Goal: Information Seeking & Learning: Learn about a topic

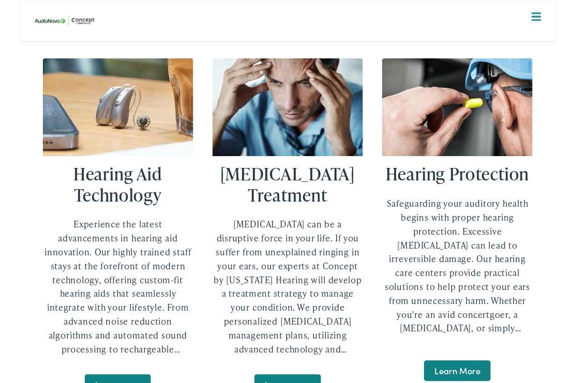
scroll to position [2157, 0]
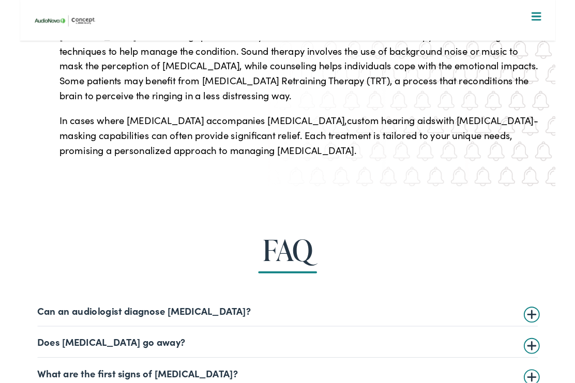
scroll to position [3204, 0]
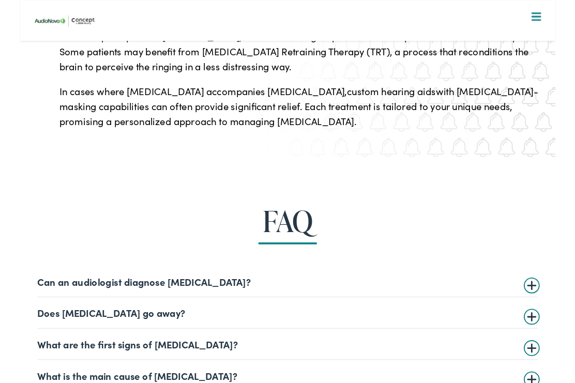
click at [555, 363] on summary "What are the first signs of [MEDICAL_DATA]?" at bounding box center [287, 369] width 537 height 12
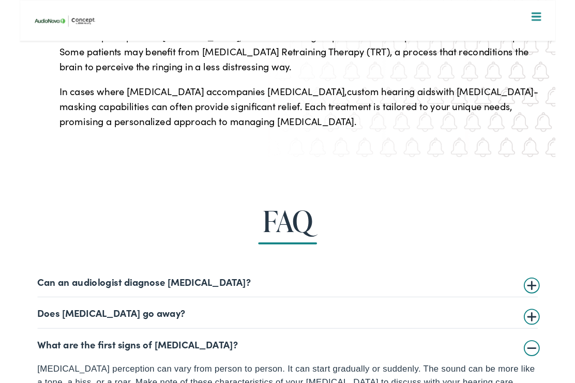
click at [552, 363] on summary "What are the first signs of [MEDICAL_DATA]?" at bounding box center [287, 369] width 537 height 12
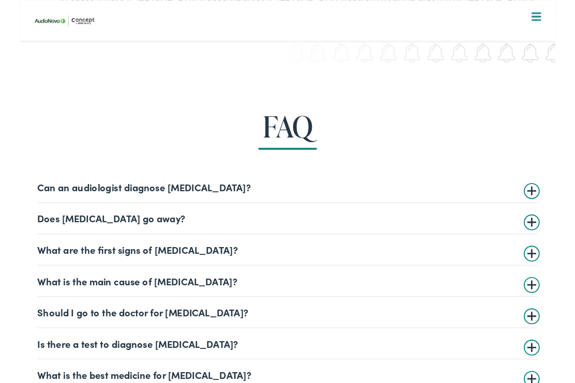
scroll to position [3317, 0]
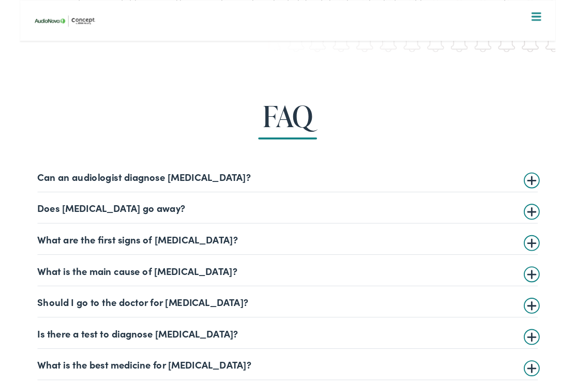
click at [550, 284] on summary "What is the main cause of [MEDICAL_DATA]?" at bounding box center [287, 290] width 537 height 12
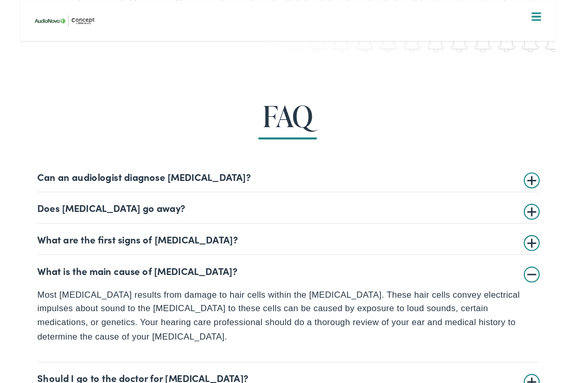
click at [568, 77] on section "FAQ Can an audiologist diagnose tinnitus? Yes! As part of a thorough examinatio…" at bounding box center [287, 299] width 575 height 486
click at [550, 284] on summary "What is the main cause of tinnitus?" at bounding box center [287, 290] width 537 height 12
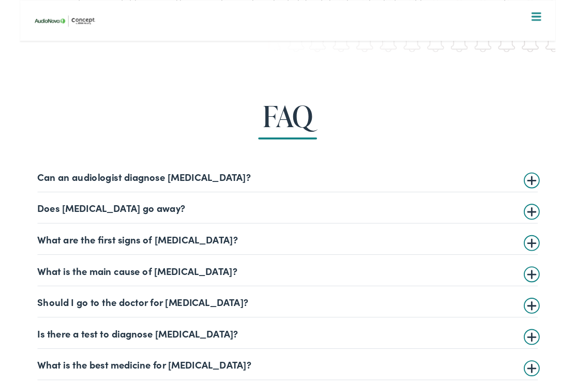
click at [549, 318] on summary "Should I go to the doctor for tinnitus?" at bounding box center [287, 324] width 537 height 12
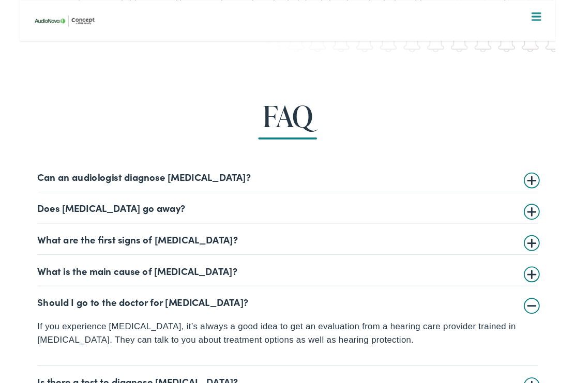
click at [552, 318] on summary "Should I go to the doctor for tinnitus?" at bounding box center [287, 324] width 537 height 12
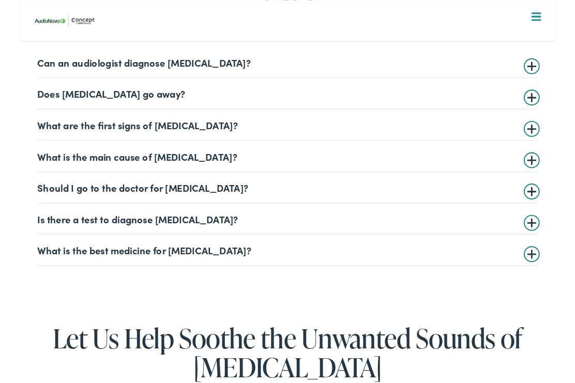
scroll to position [3440, 0]
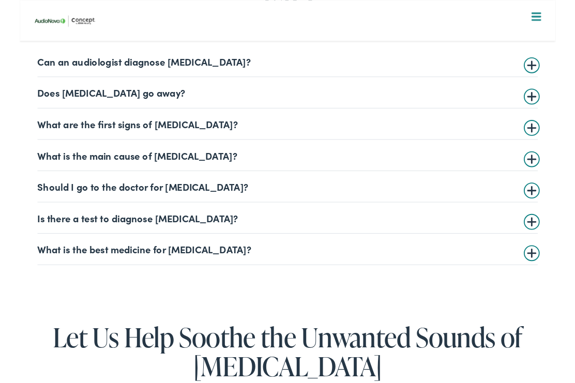
click at [555, 261] on summary "What is the best medicine for tinnitus?" at bounding box center [287, 267] width 537 height 12
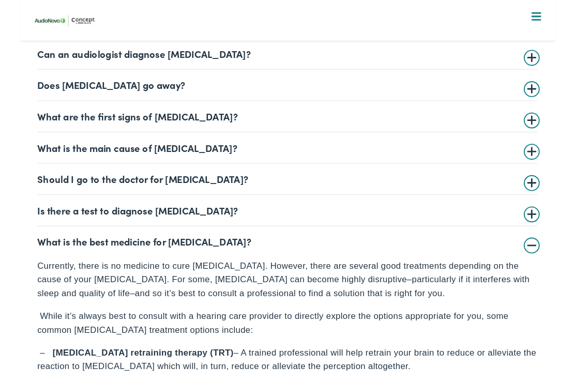
scroll to position [3456, 0]
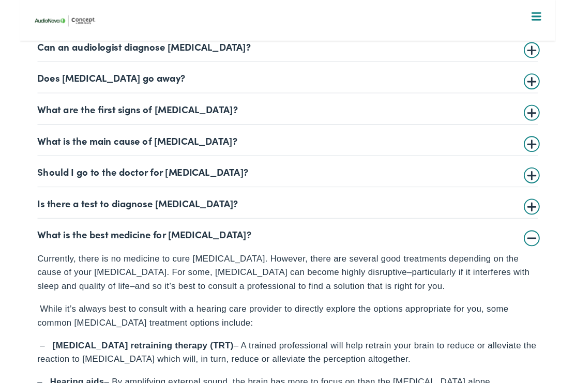
click at [562, 16] on nav "What We Offer Comprehensive & Holistic Care Hearing Testing & Evaluation Hearin…" at bounding box center [287, 89] width 552 height 179
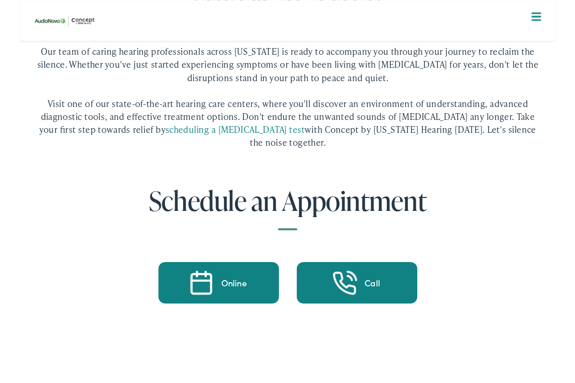
scroll to position [4111, 0]
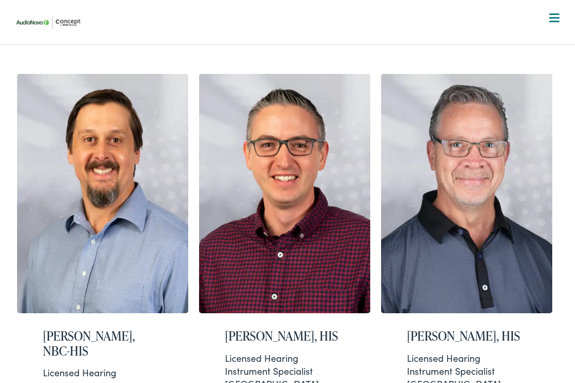
scroll to position [261, 0]
